Goal: Register for event/course

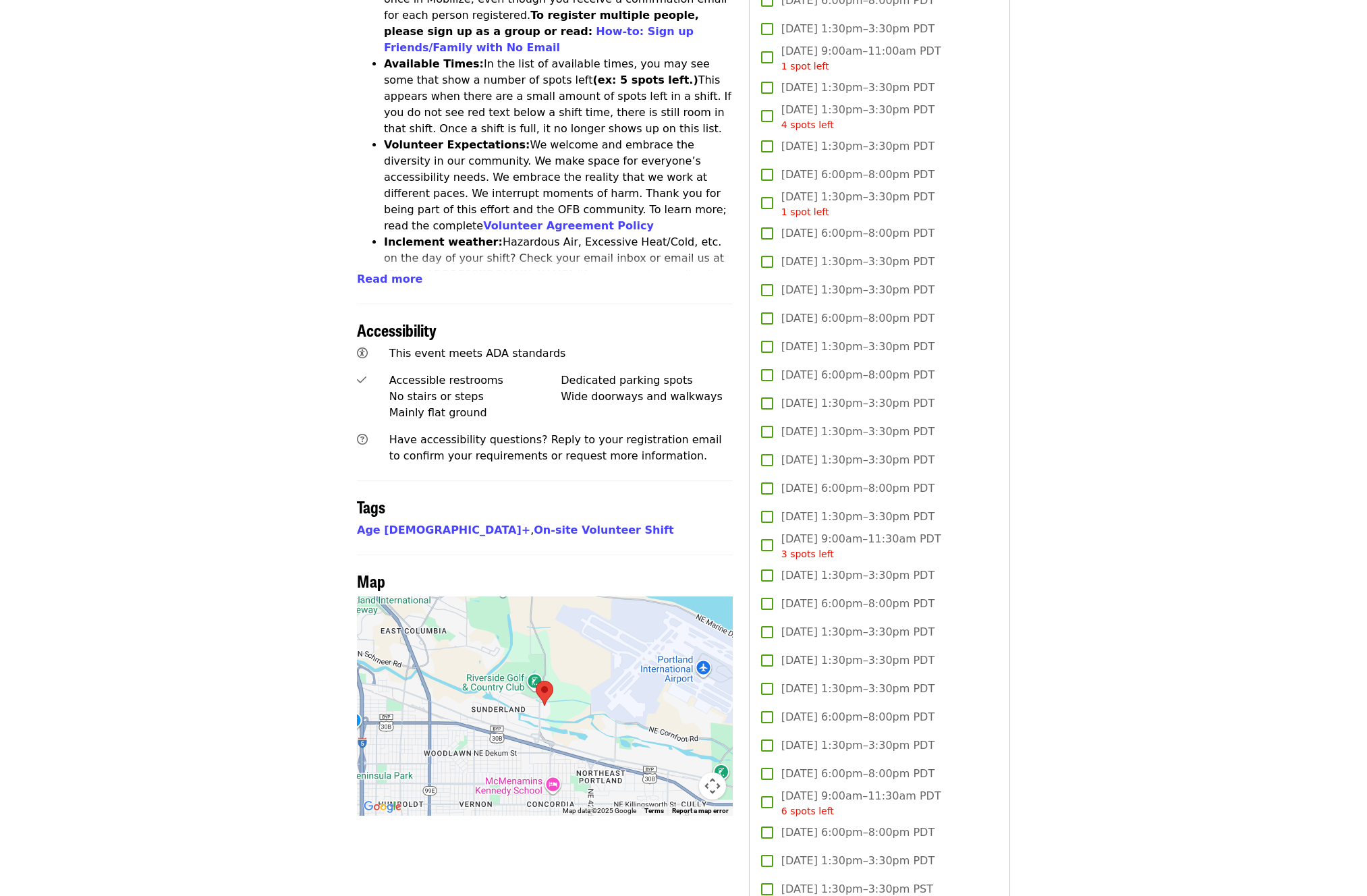
scroll to position [456, 0]
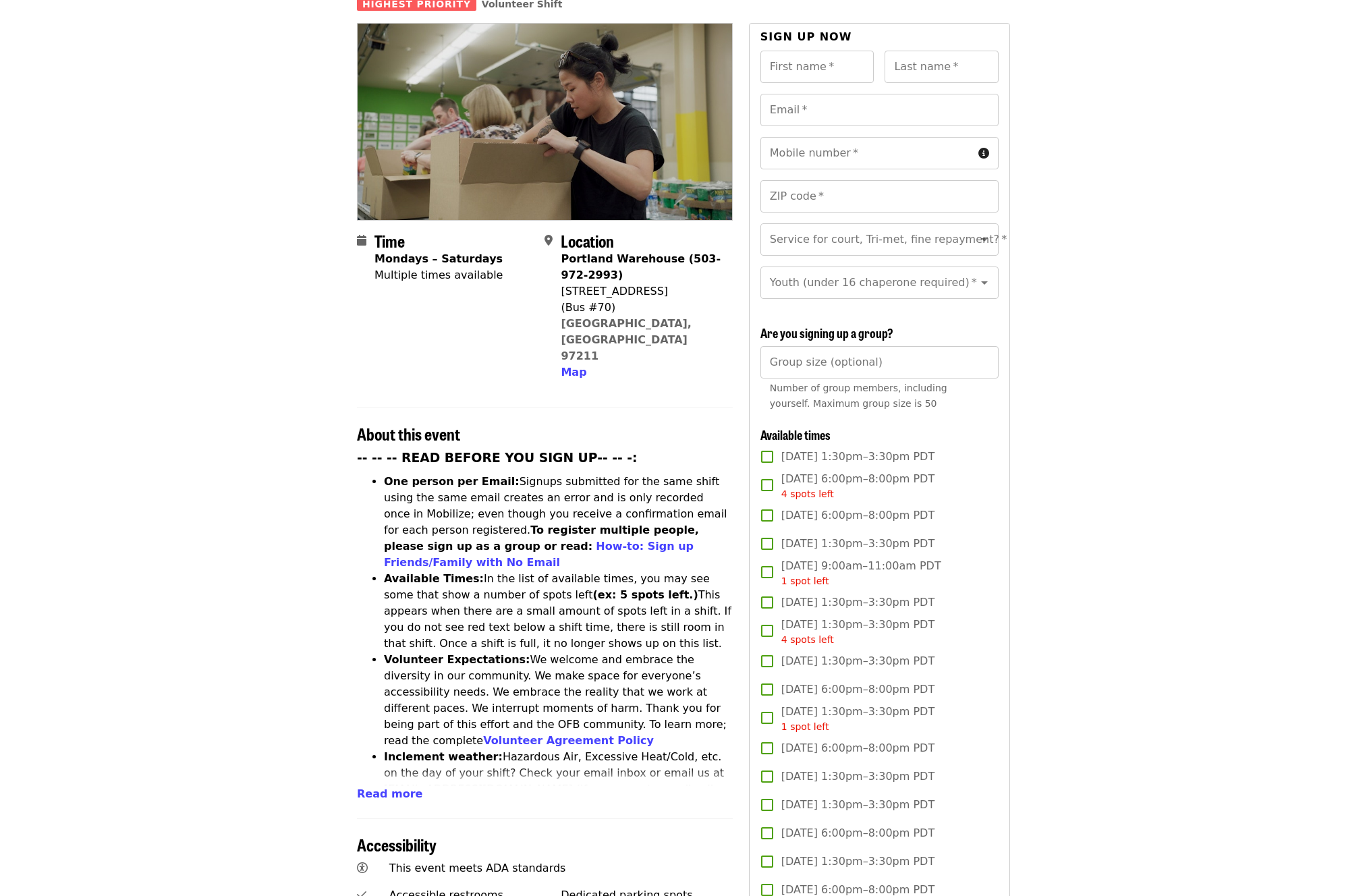
scroll to position [0, 0]
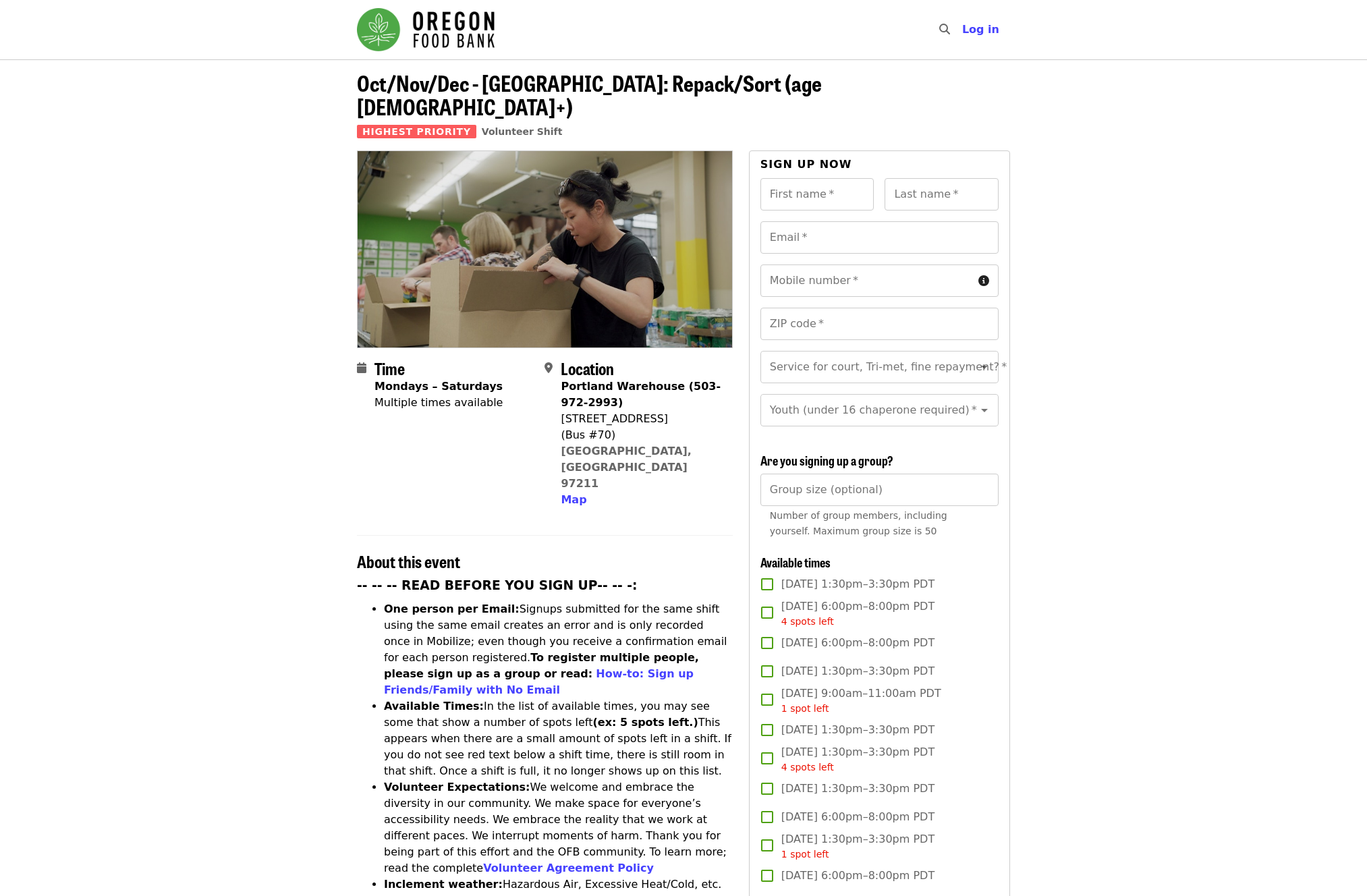
click at [1197, 117] on header "Oct/Nov/Dec - [GEOGRAPHIC_DATA]: Repack/Sort (age [DEMOGRAPHIC_DATA]+) Highest …" at bounding box center [683, 105] width 1367 height 91
click at [927, 80] on header "Oct/Nov/Dec - [GEOGRAPHIC_DATA]: Repack/Sort (age [DEMOGRAPHIC_DATA]+) Highest …" at bounding box center [684, 111] width 654 height 79
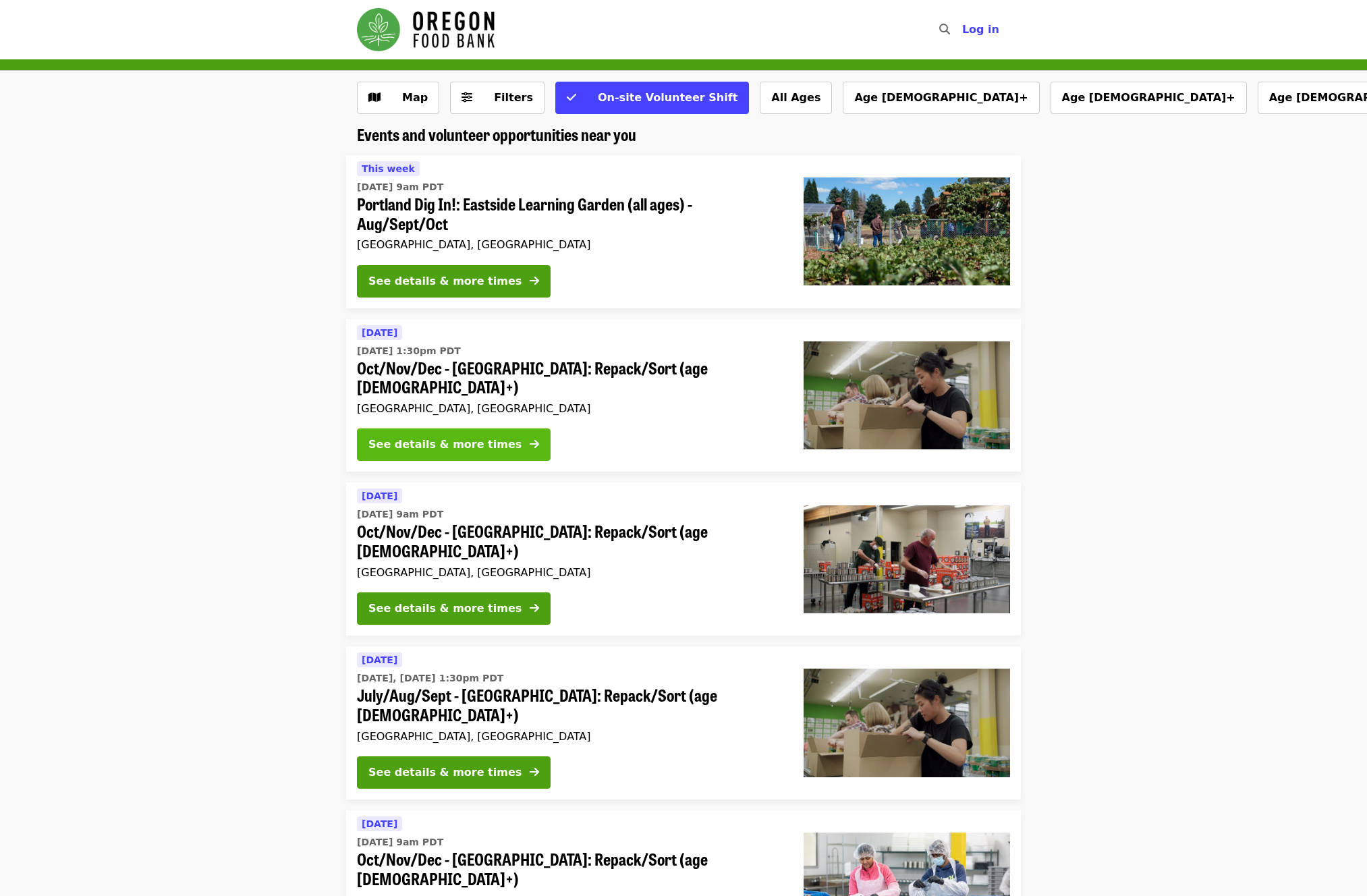
click at [501, 431] on button "See details & more times" at bounding box center [454, 445] width 193 height 33
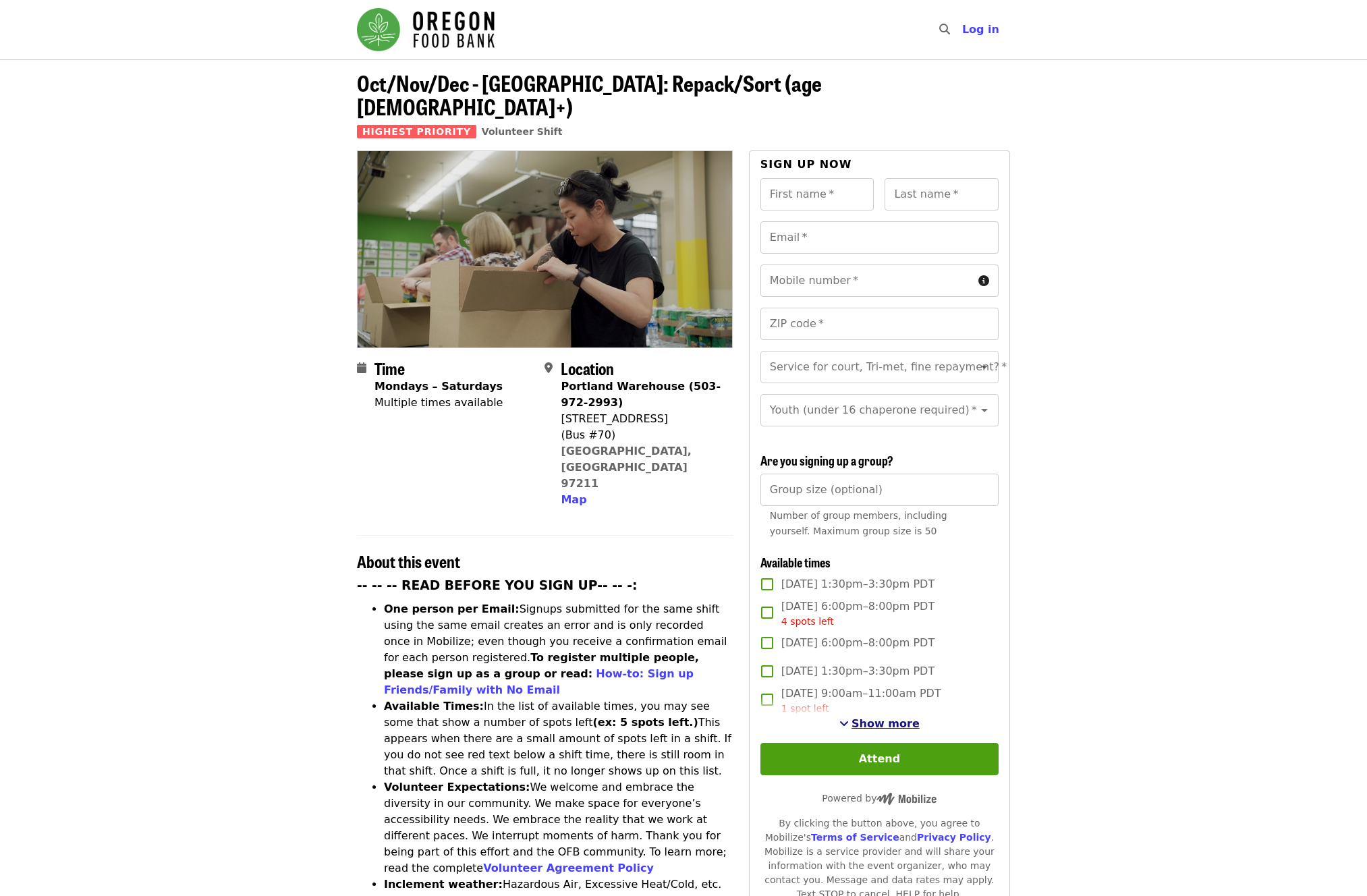
click at [889, 717] on span "Show more" at bounding box center [885, 724] width 68 height 13
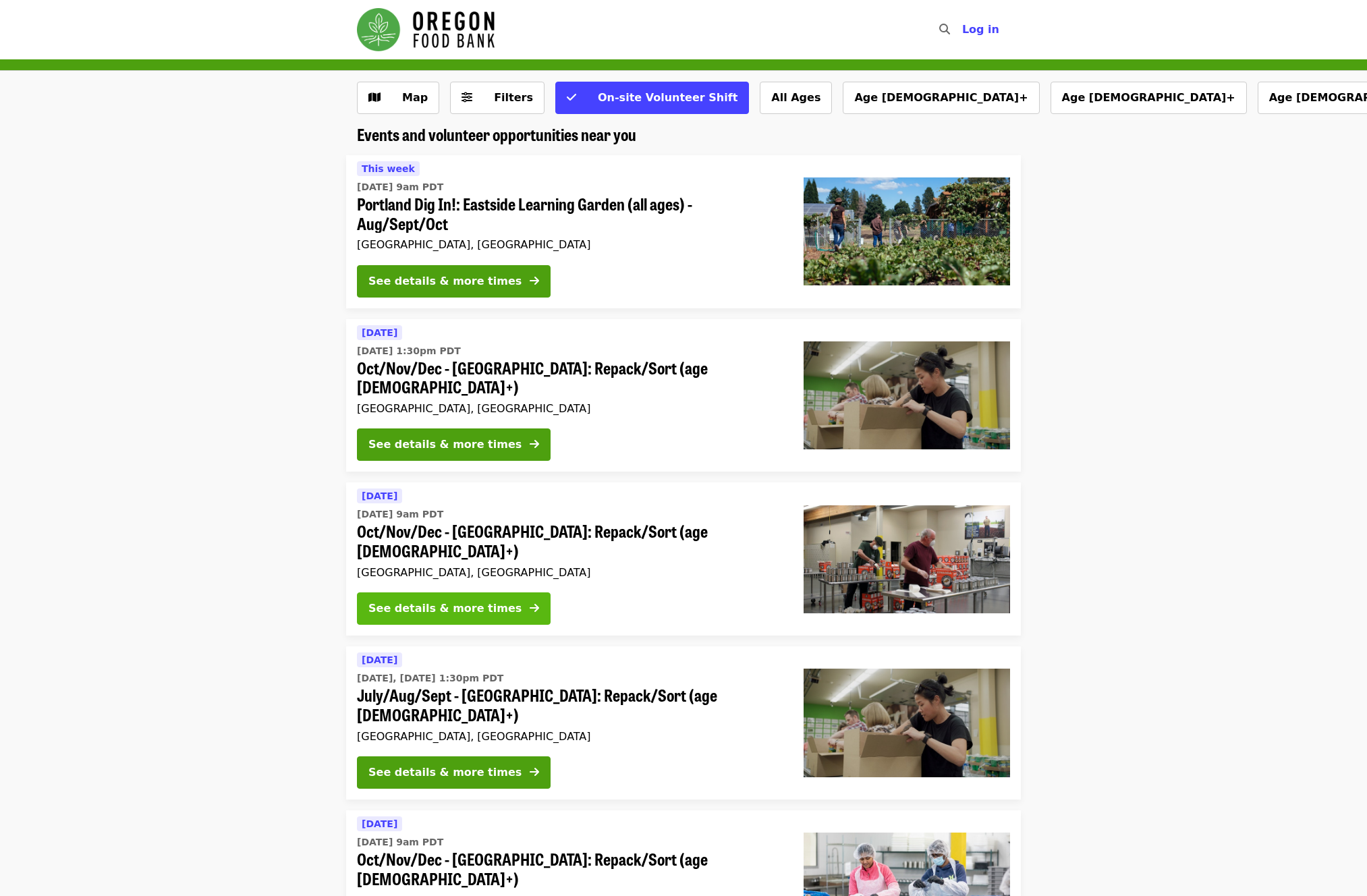
click at [453, 600] on div "See details & more times" at bounding box center [445, 609] width 153 height 16
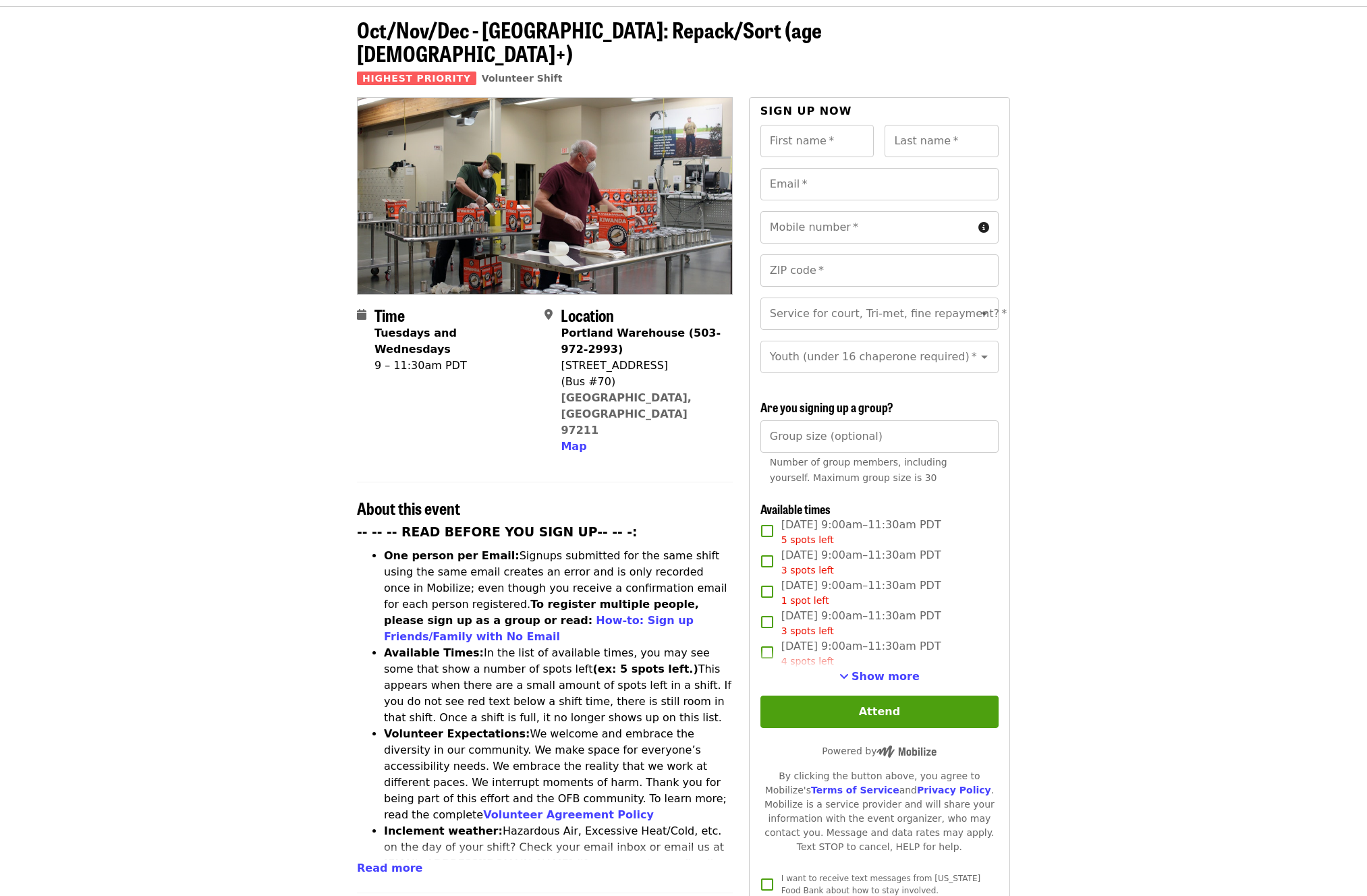
scroll to position [210, 0]
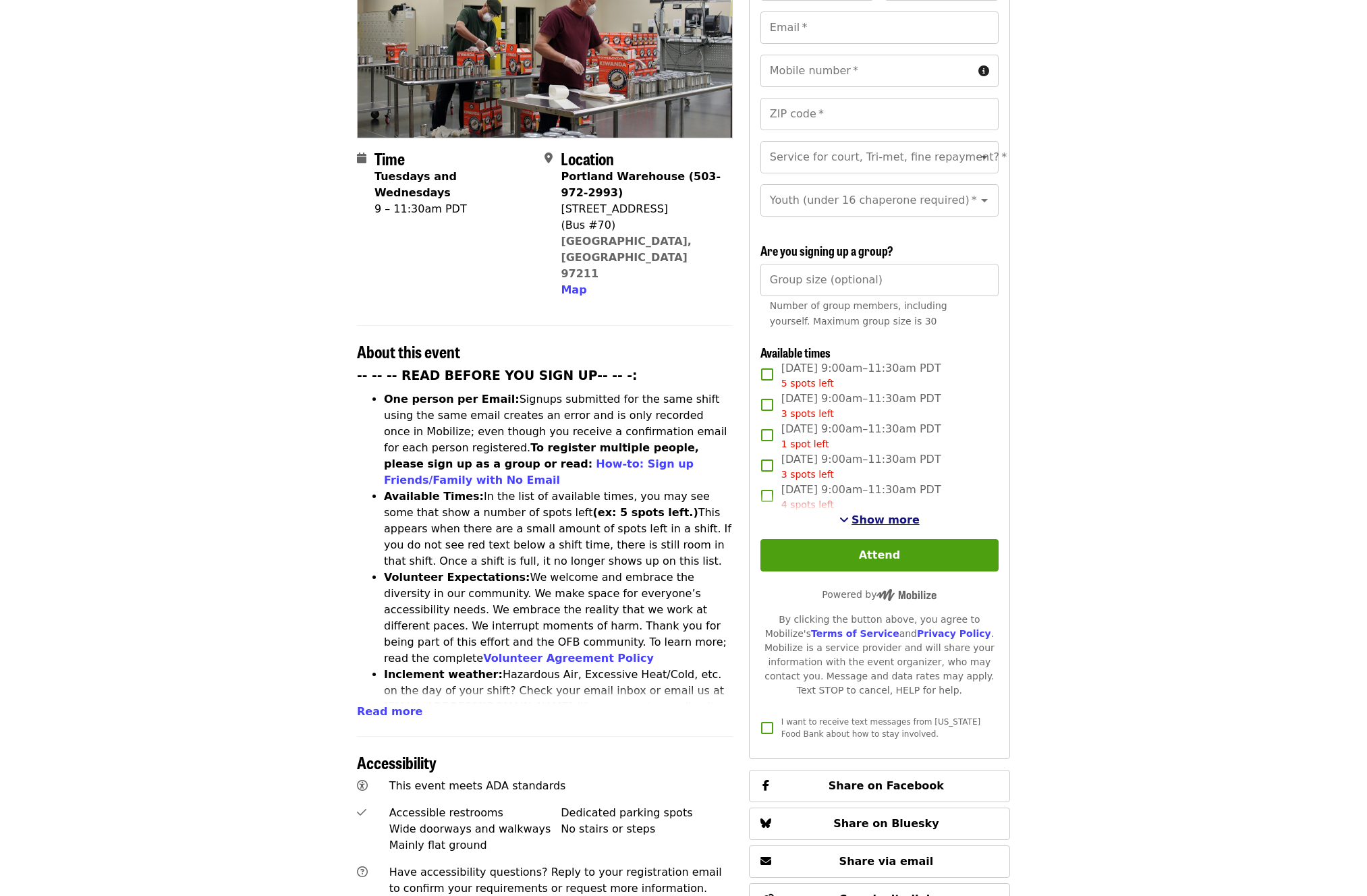
click at [873, 523] on span "Show more" at bounding box center [885, 520] width 68 height 13
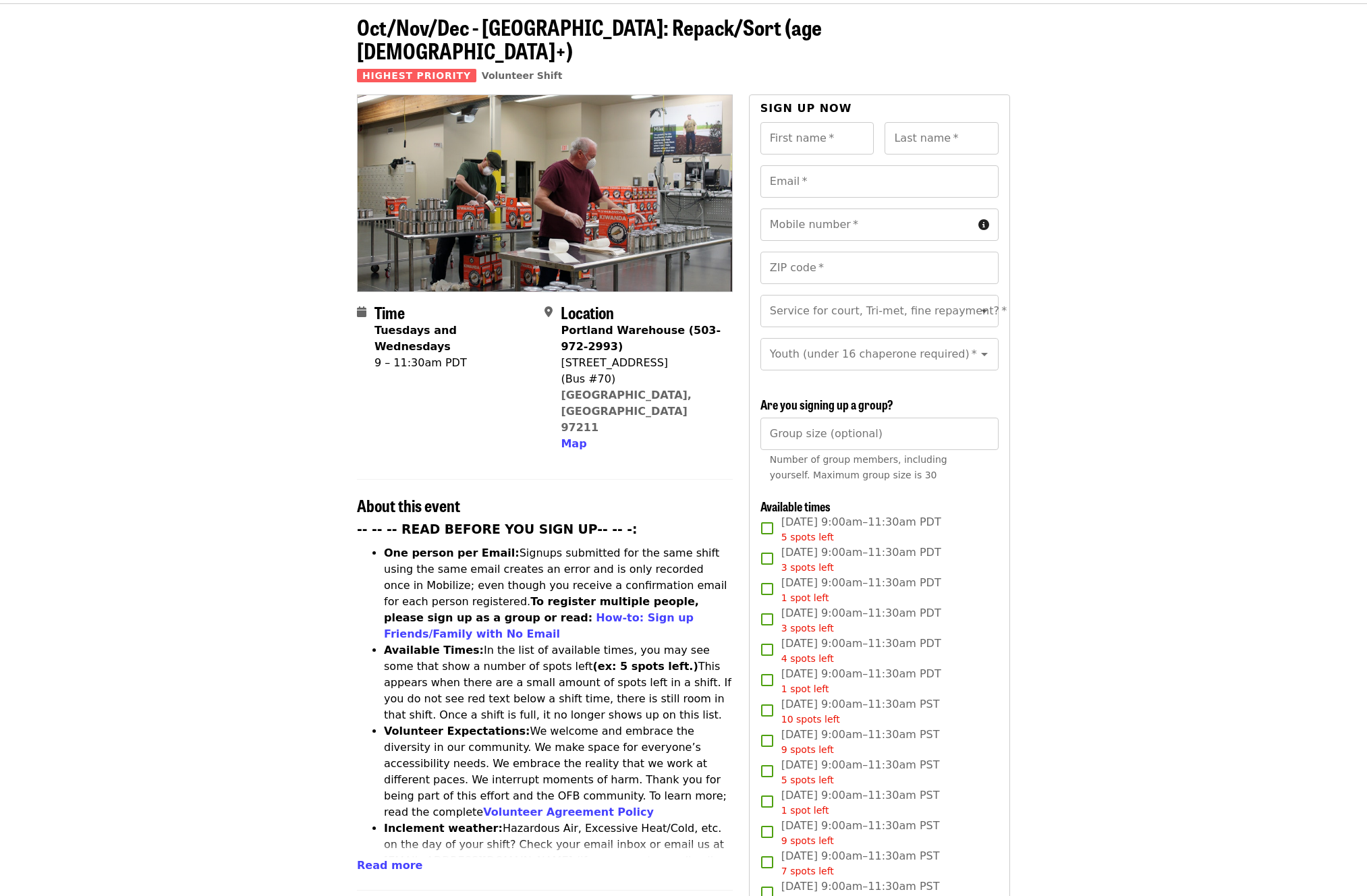
scroll to position [0, 0]
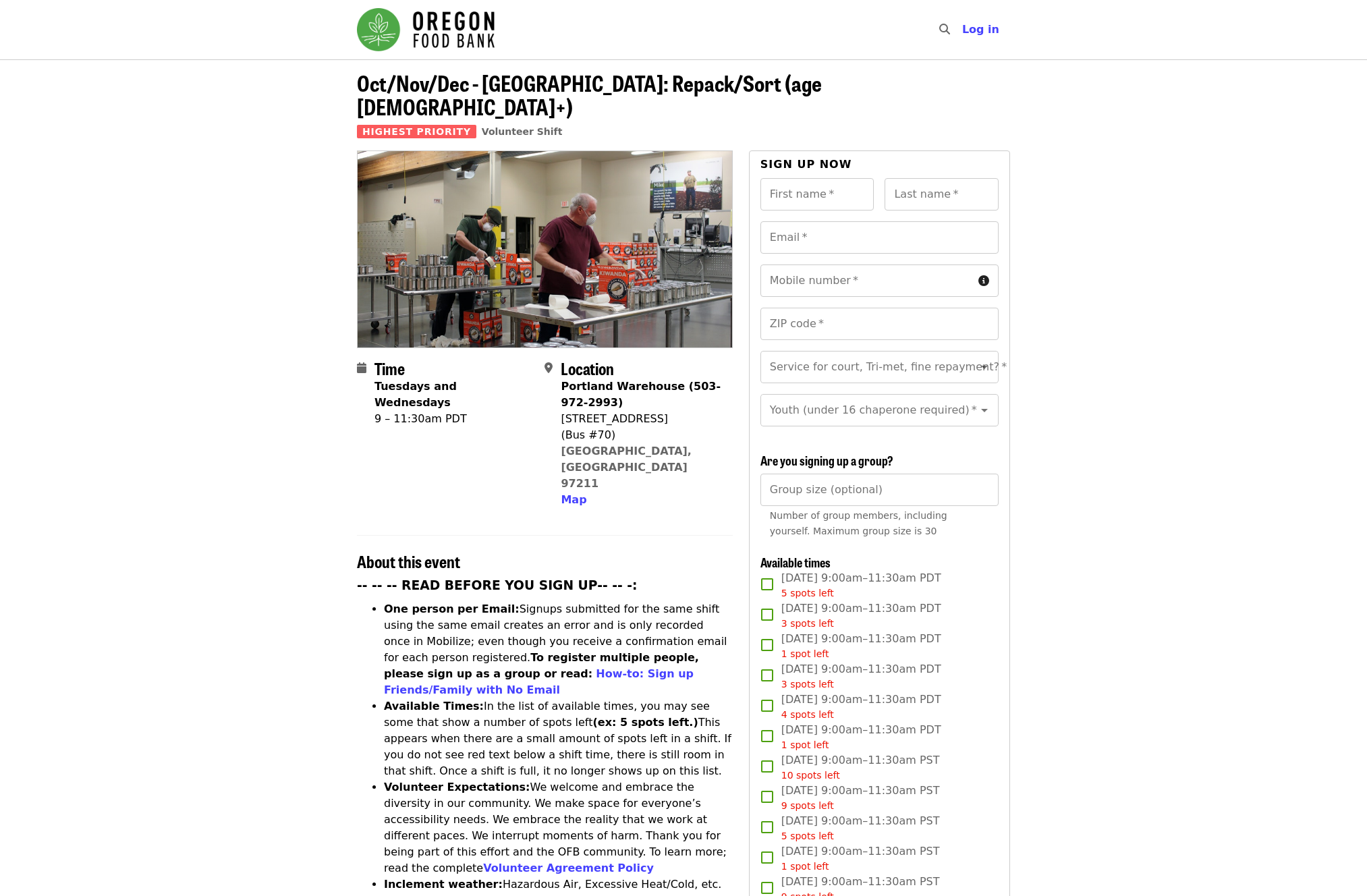
click at [1144, 527] on article "Oct/Nov/Dec - [GEOGRAPHIC_DATA]: Repack/Sort (age [DEMOGRAPHIC_DATA]+) Highest …" at bounding box center [683, 812] width 1367 height 1505
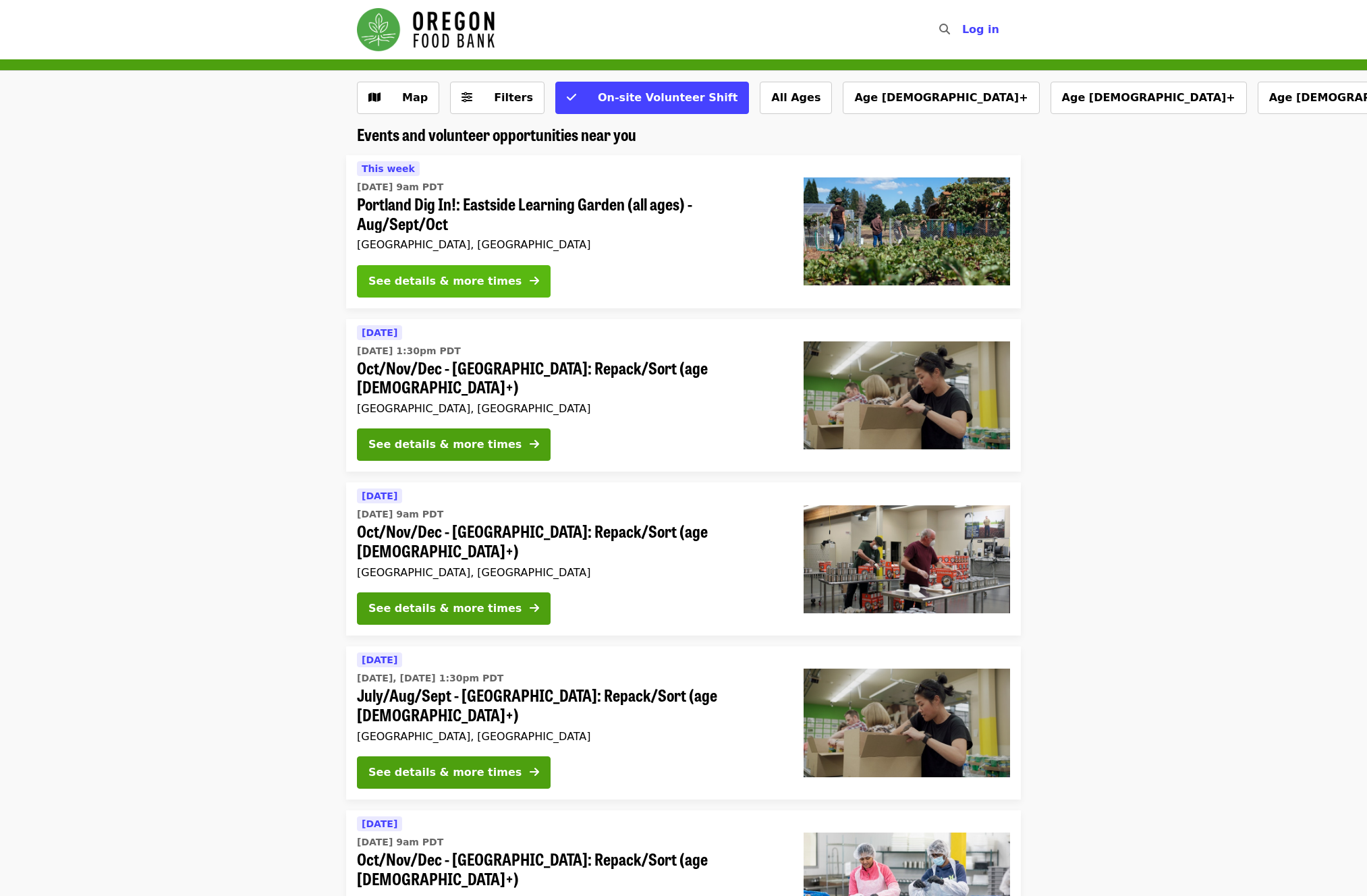
click at [472, 286] on div "See details & more times" at bounding box center [445, 282] width 153 height 16
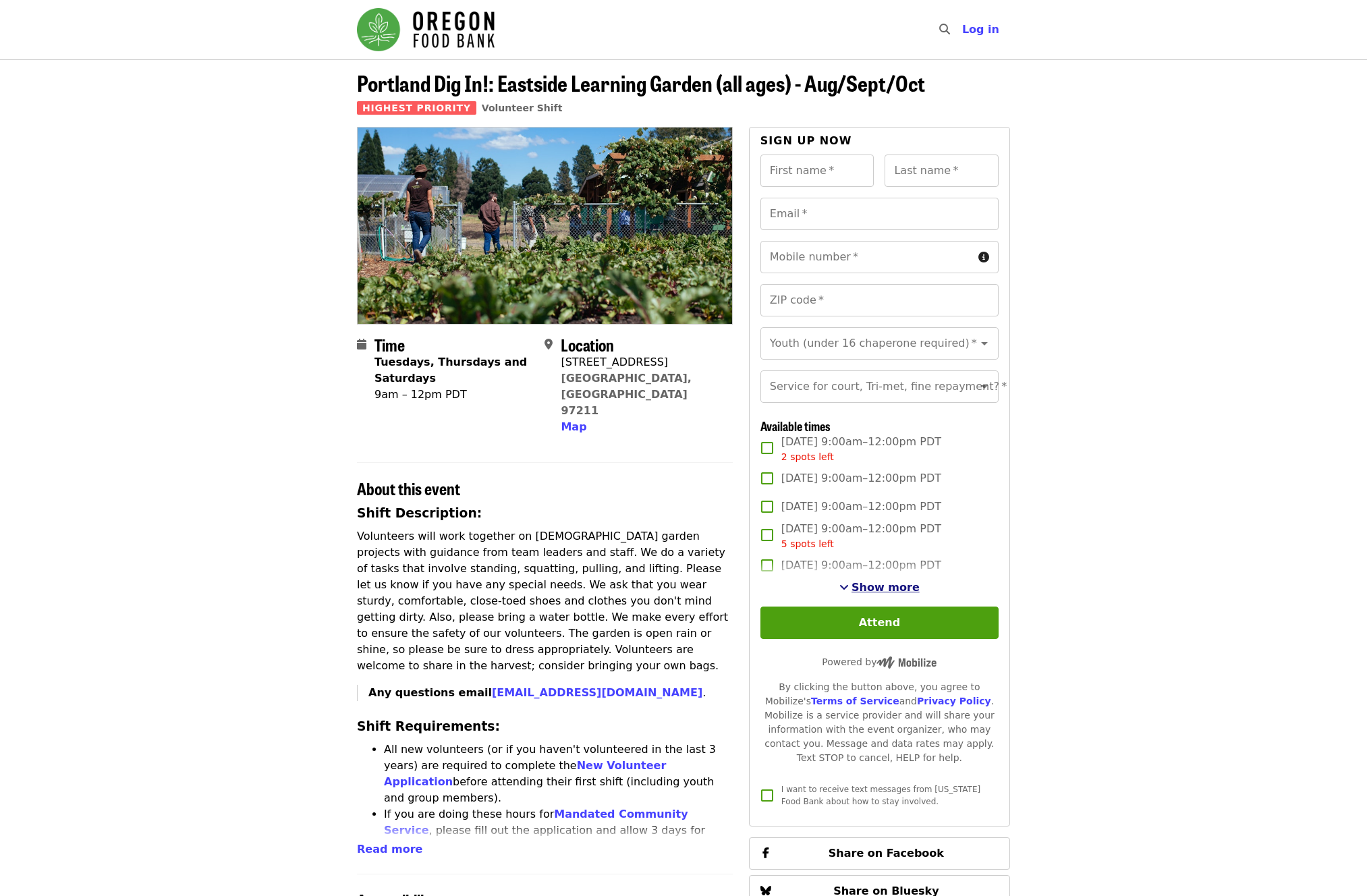
click at [896, 594] on span "Show more" at bounding box center [885, 587] width 68 height 13
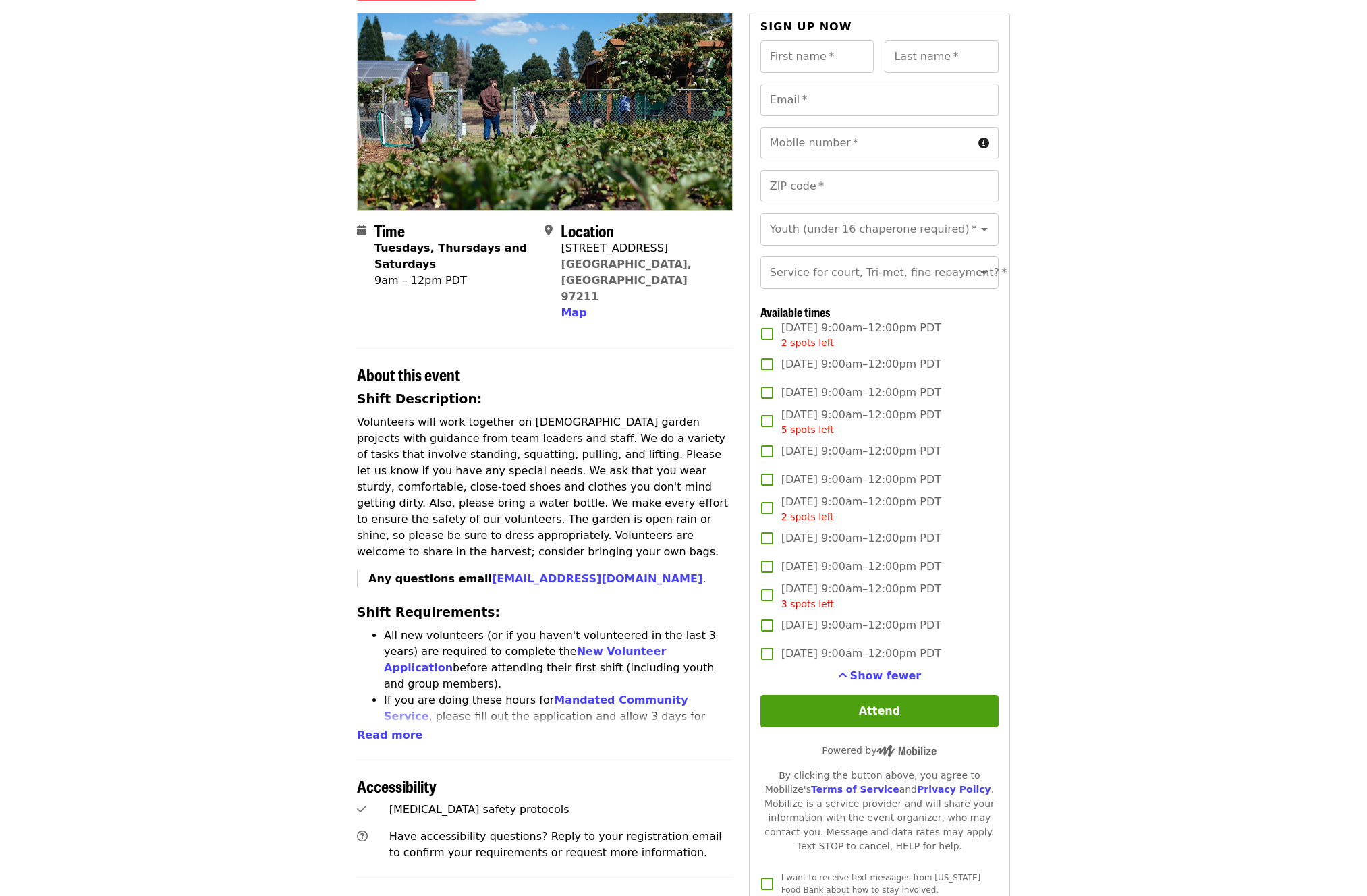
scroll to position [113, 0]
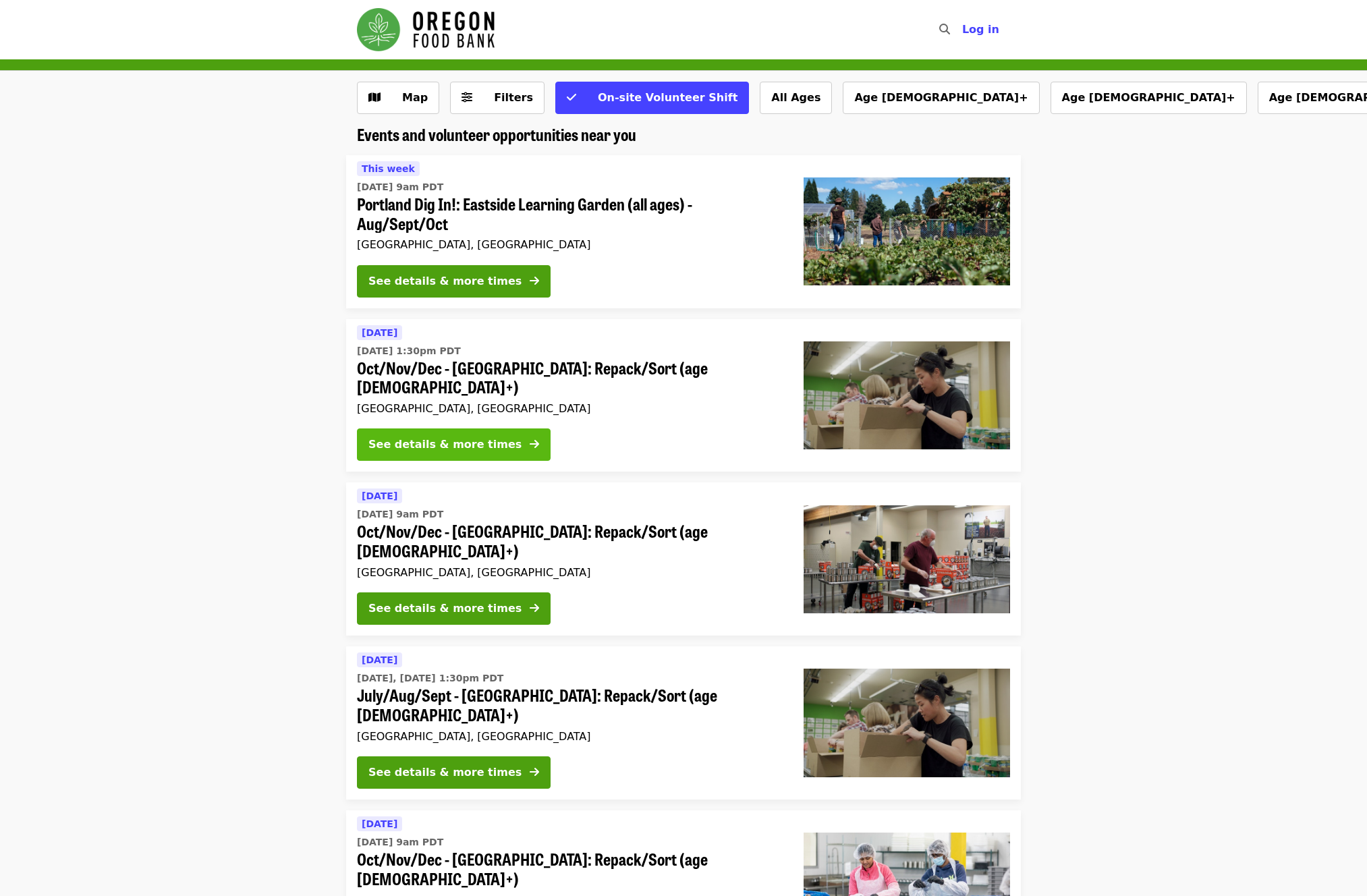
click at [471, 437] on div "See details & more times" at bounding box center [445, 445] width 153 height 16
